Goal: Information Seeking & Learning: Check status

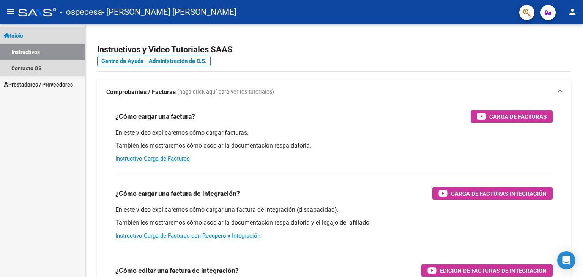
click at [33, 53] on link "Instructivos" at bounding box center [42, 52] width 85 height 16
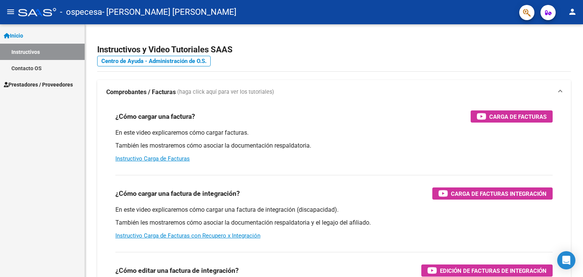
click at [31, 82] on span "Prestadores / Proveedores" at bounding box center [38, 84] width 69 height 8
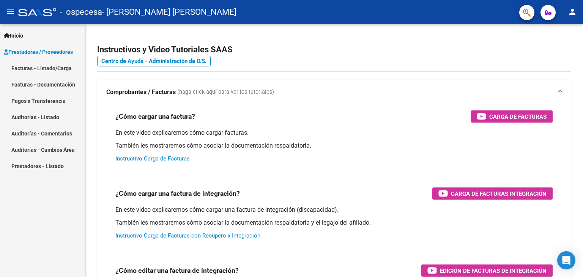
click at [44, 66] on link "Facturas - Listado/Carga" at bounding box center [42, 68] width 85 height 16
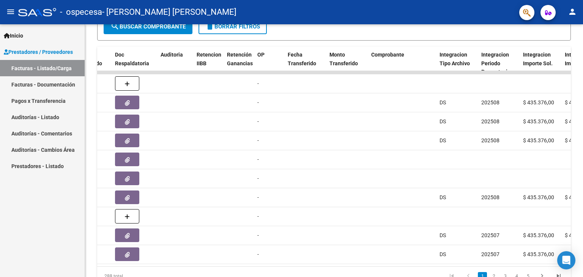
scroll to position [229, 0]
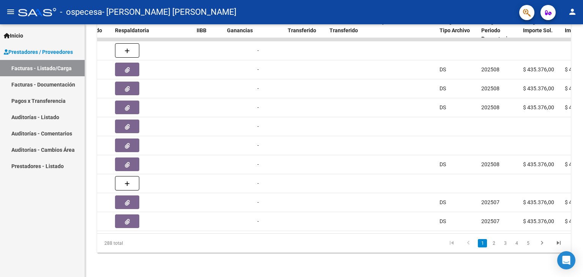
drag, startPoint x: 303, startPoint y: 227, endPoint x: 267, endPoint y: 231, distance: 36.3
click at [260, 232] on datatable-body "14183 CONSULTORIO/MEDICOS [PERSON_NAME] [PERSON_NAME] 20246888990 Factura B: 2 …" at bounding box center [333, 135] width 473 height 195
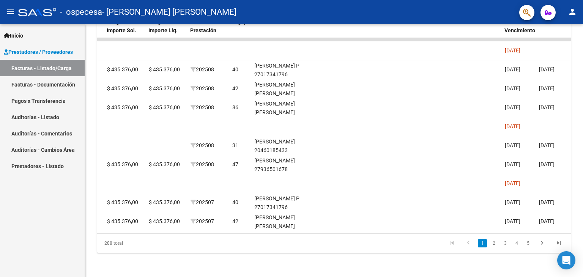
drag, startPoint x: 389, startPoint y: 227, endPoint x: 412, endPoint y: 229, distance: 23.7
click at [412, 229] on datatable-body "14183 CONSULTORIO/MEDICOS [PERSON_NAME] [PERSON_NAME] 20246888990 Factura B: 2 …" at bounding box center [333, 135] width 473 height 195
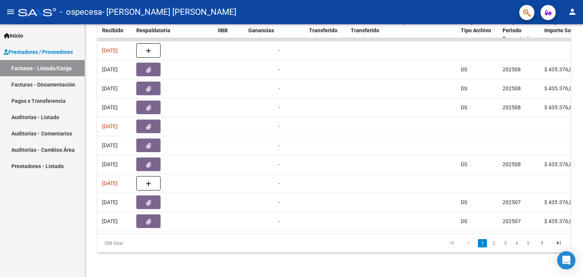
click at [492, 241] on link "2" at bounding box center [493, 243] width 9 height 8
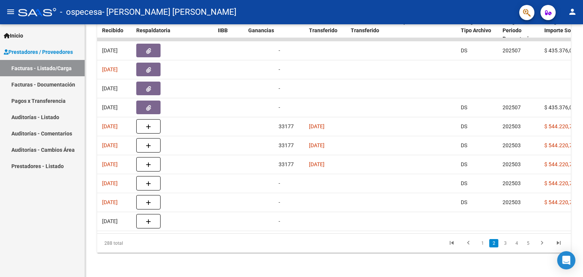
scroll to position [0, 0]
click at [502, 242] on link "3" at bounding box center [504, 243] width 9 height 8
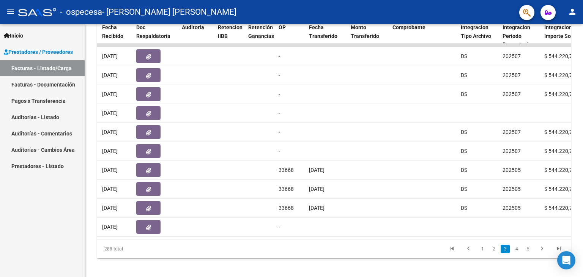
scroll to position [229, 0]
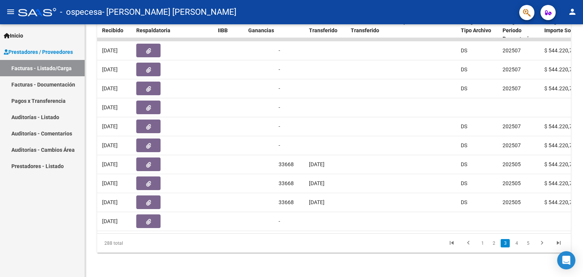
click at [516, 242] on link "4" at bounding box center [516, 243] width 9 height 8
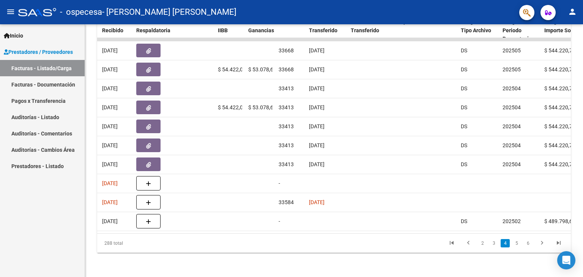
click at [515, 240] on link "5" at bounding box center [516, 243] width 9 height 8
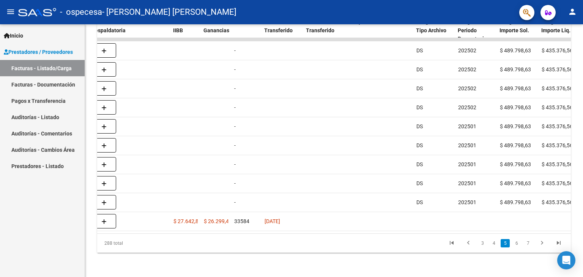
click at [515, 241] on link "6" at bounding box center [516, 243] width 9 height 8
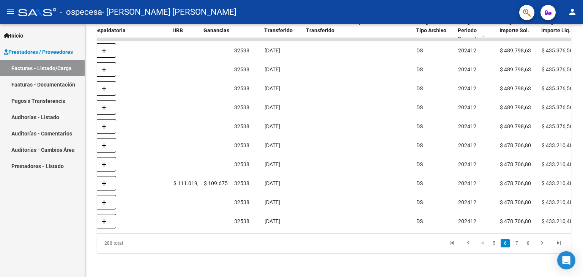
click at [516, 243] on link "7" at bounding box center [516, 243] width 9 height 8
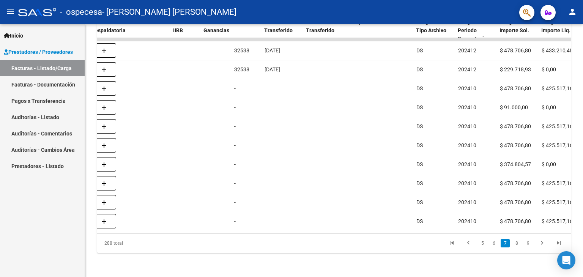
click at [516, 242] on link "8" at bounding box center [516, 243] width 9 height 8
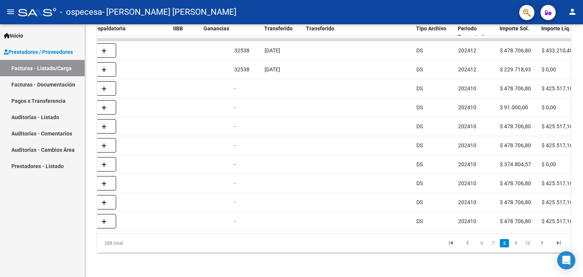
click at [526, 243] on div "288 total 6 7 8 9 10" at bounding box center [333, 243] width 473 height 19
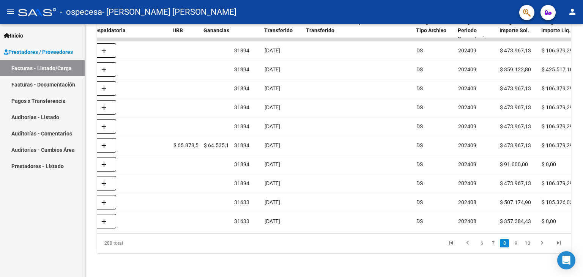
click at [515, 242] on link "9" at bounding box center [515, 243] width 9 height 8
click at [491, 242] on link "8" at bounding box center [491, 243] width 9 height 8
click at [489, 242] on link "7" at bounding box center [492, 243] width 9 height 8
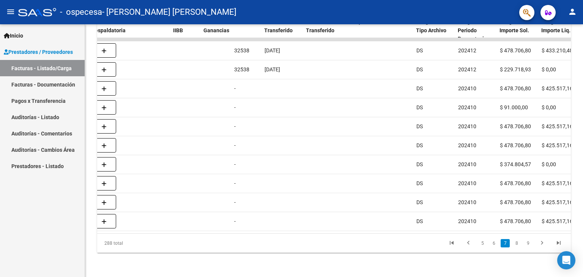
click at [491, 243] on link "6" at bounding box center [493, 243] width 9 height 8
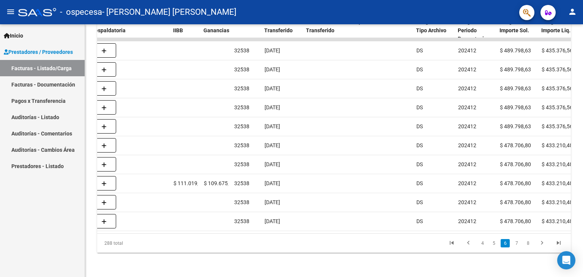
click at [493, 240] on link "5" at bounding box center [493, 243] width 9 height 8
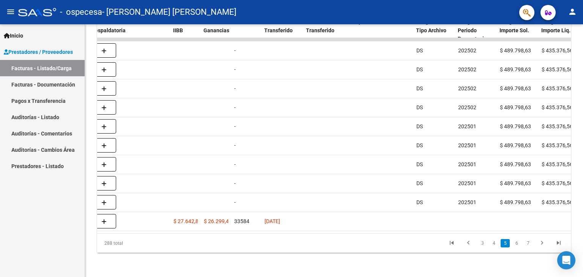
click at [490, 242] on link "4" at bounding box center [493, 243] width 9 height 8
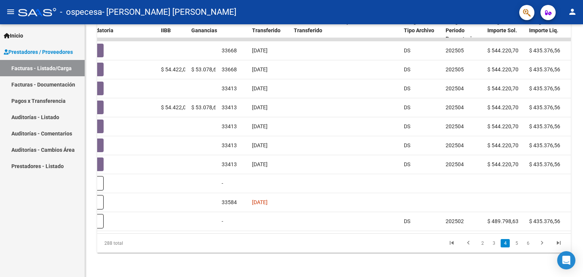
scroll to position [0, 520]
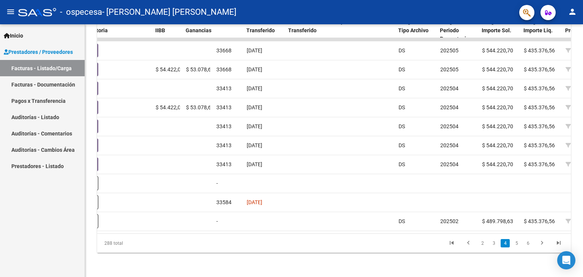
click at [493, 243] on link "3" at bounding box center [493, 243] width 9 height 8
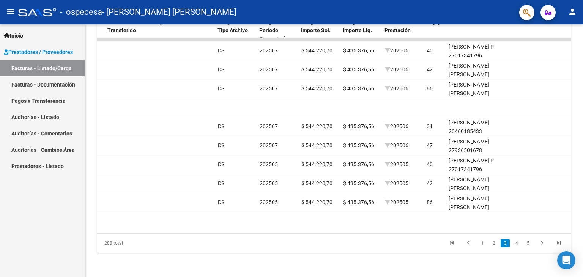
scroll to position [0, 706]
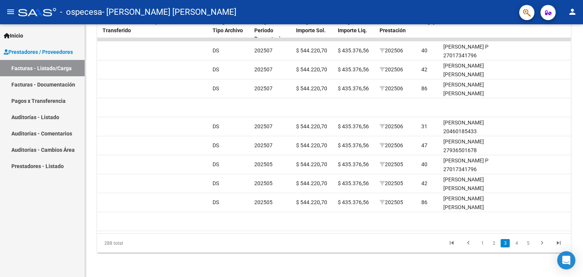
click at [542, 240] on icon "go to next page" at bounding box center [542, 243] width 10 height 9
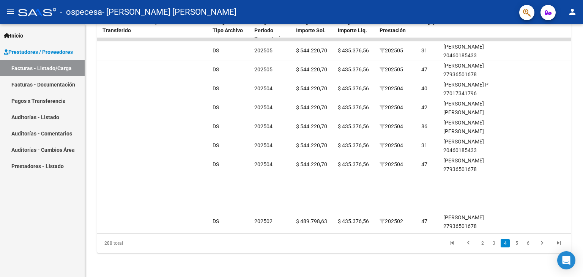
click at [526, 242] on link "6" at bounding box center [527, 243] width 9 height 8
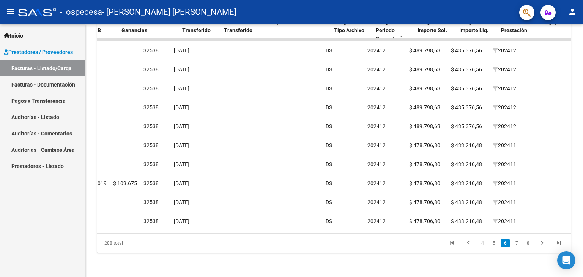
scroll to position [0, 561]
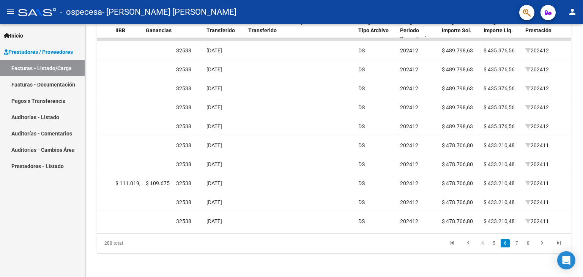
click at [518, 242] on link "7" at bounding box center [516, 243] width 9 height 8
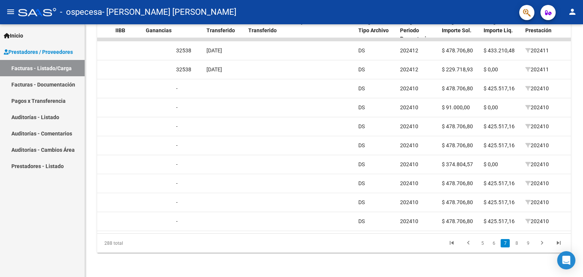
click at [516, 242] on link "8" at bounding box center [516, 243] width 9 height 8
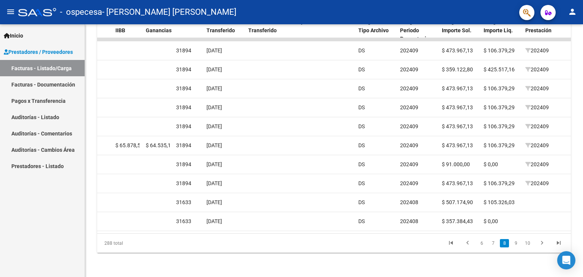
click at [516, 243] on link "9" at bounding box center [515, 243] width 9 height 8
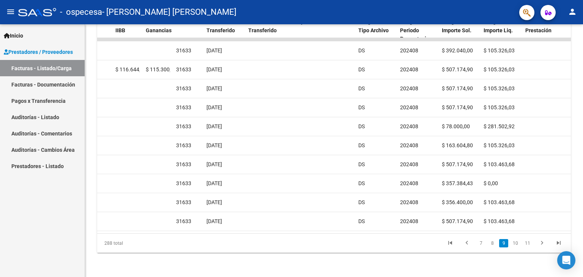
click at [517, 242] on link "10" at bounding box center [515, 243] width 10 height 8
click at [517, 244] on link "11" at bounding box center [515, 243] width 10 height 8
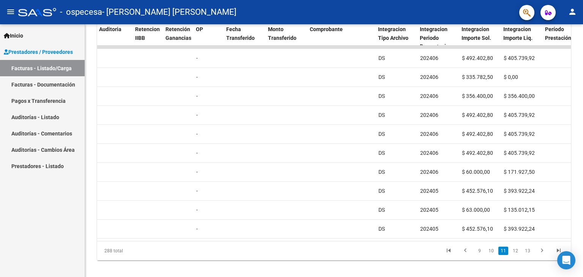
scroll to position [229, 0]
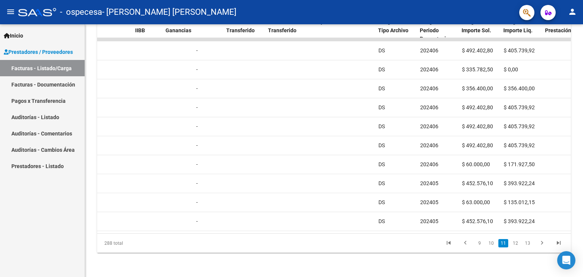
click at [517, 242] on link "12" at bounding box center [515, 243] width 10 height 8
click at [517, 242] on link "13" at bounding box center [515, 243] width 10 height 8
click at [516, 242] on link "14" at bounding box center [515, 243] width 10 height 8
click at [517, 242] on link "15" at bounding box center [515, 243] width 10 height 8
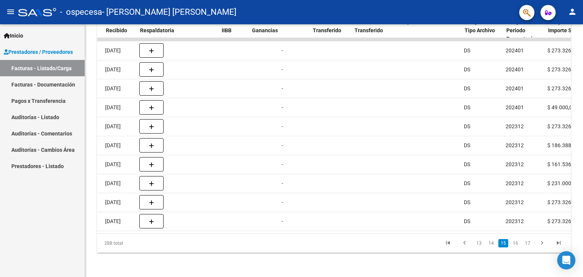
scroll to position [0, 454]
click at [512, 243] on link "16" at bounding box center [515, 243] width 10 height 8
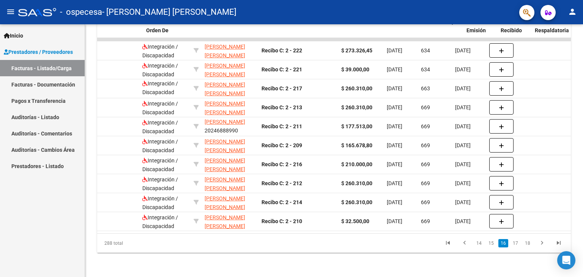
scroll to position [0, 0]
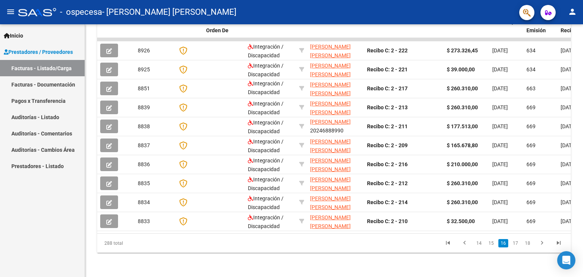
click at [449, 242] on icon "go to first page" at bounding box center [448, 243] width 10 height 9
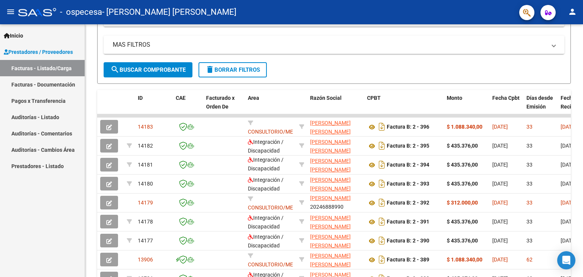
scroll to position [153, 0]
